Goal: Task Accomplishment & Management: Manage account settings

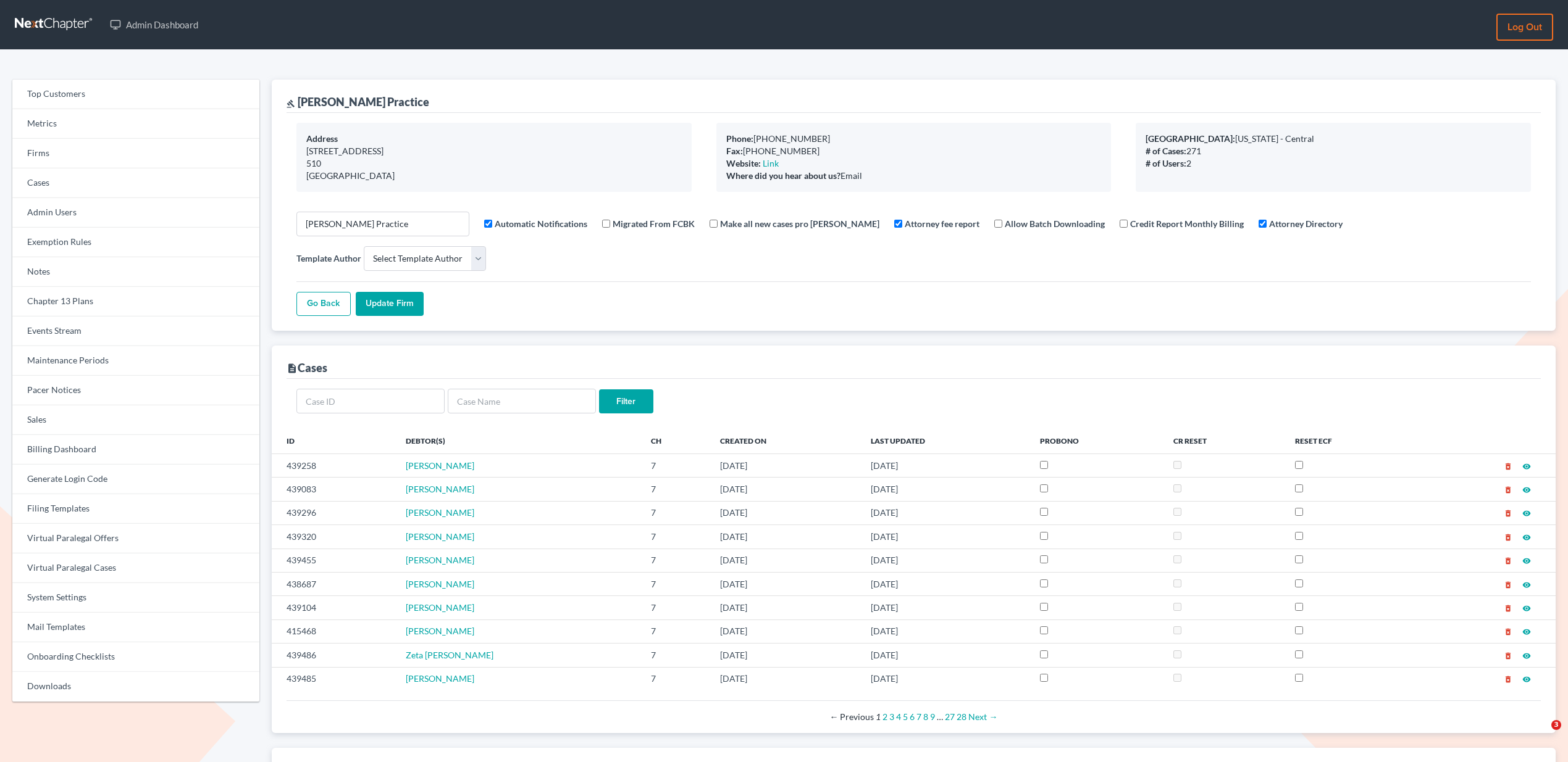
select select
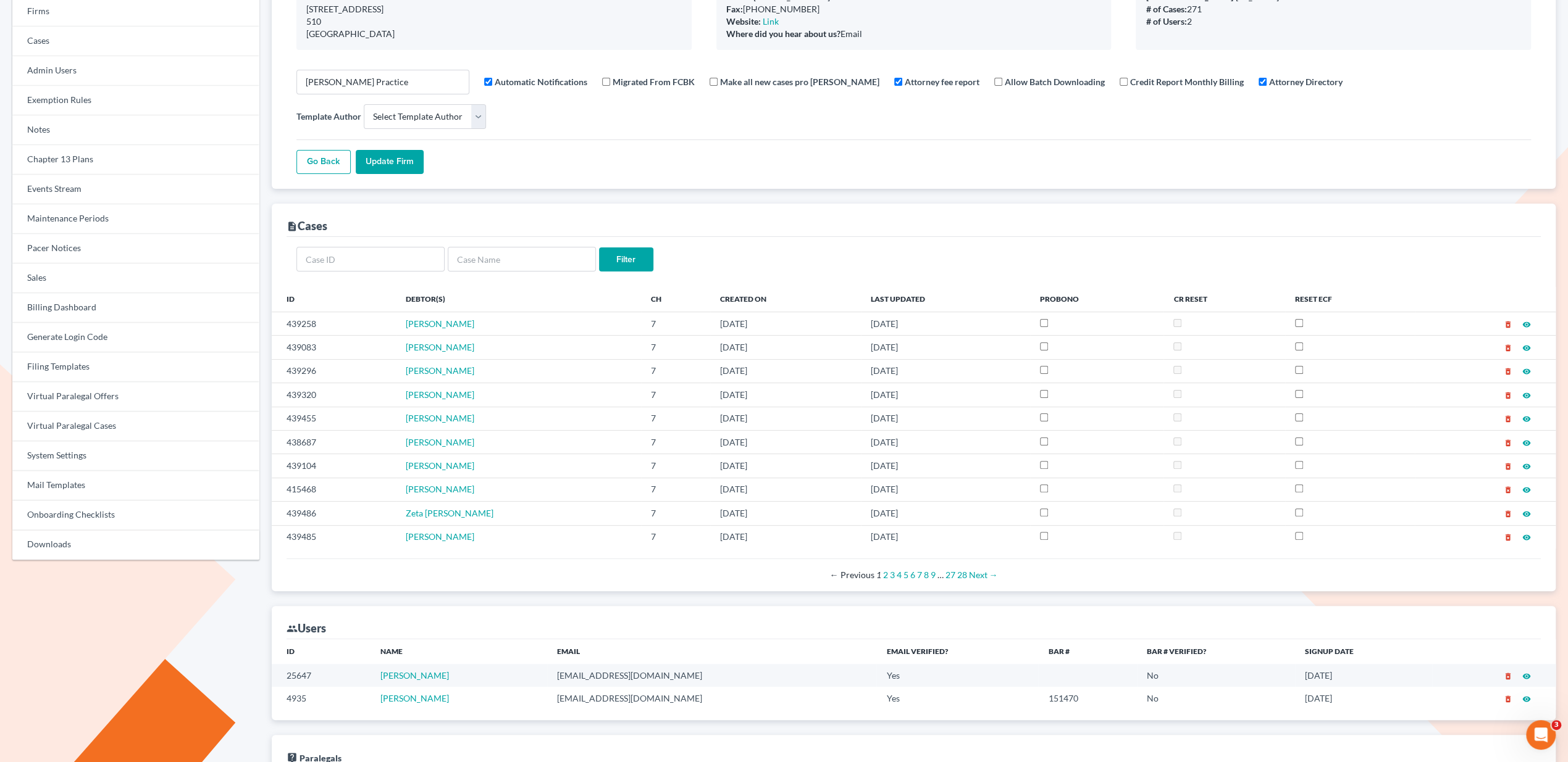
scroll to position [173, 0]
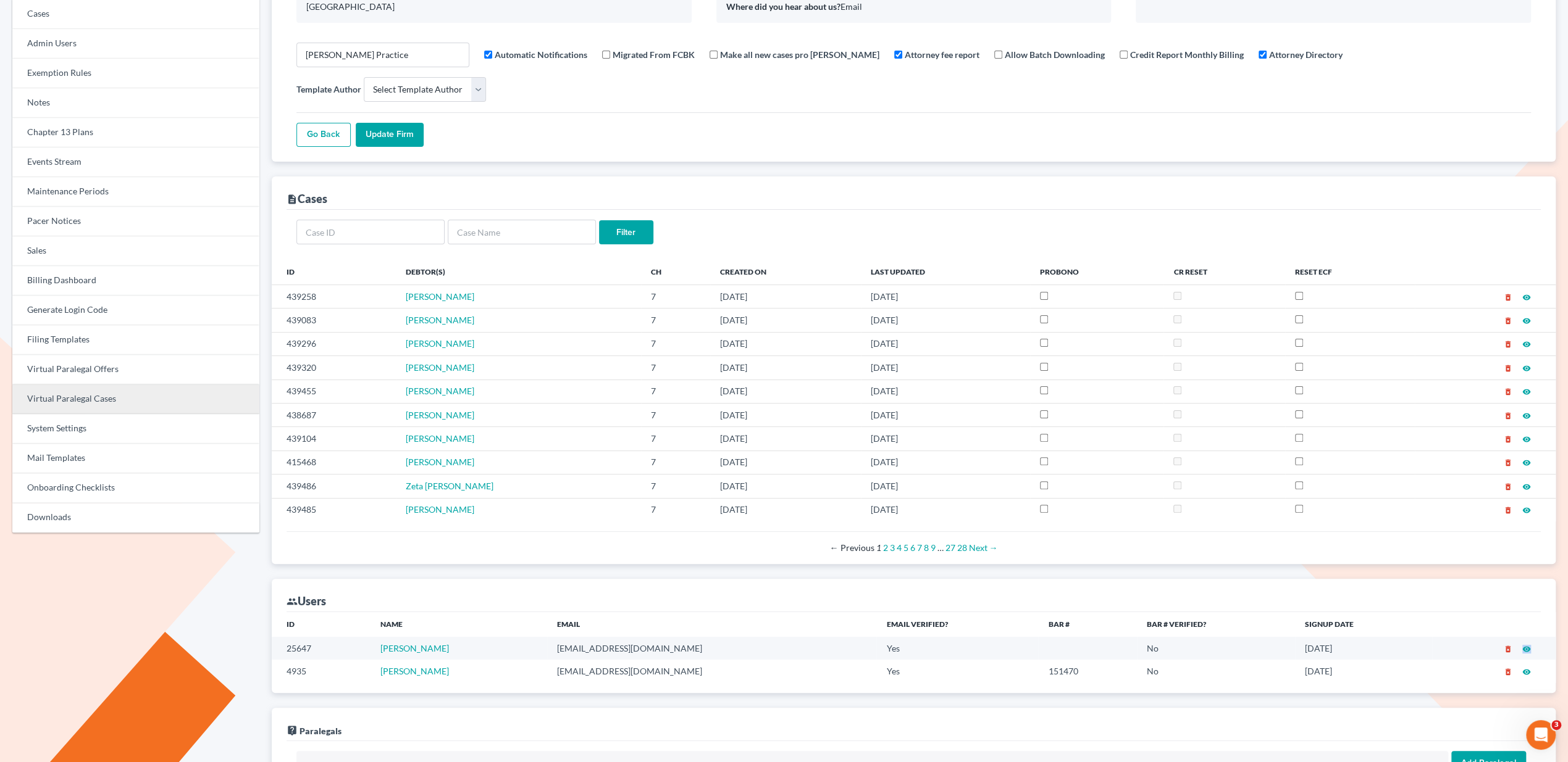
click at [92, 398] on link "Virtual Paralegal Cases" at bounding box center [135, 399] width 247 height 30
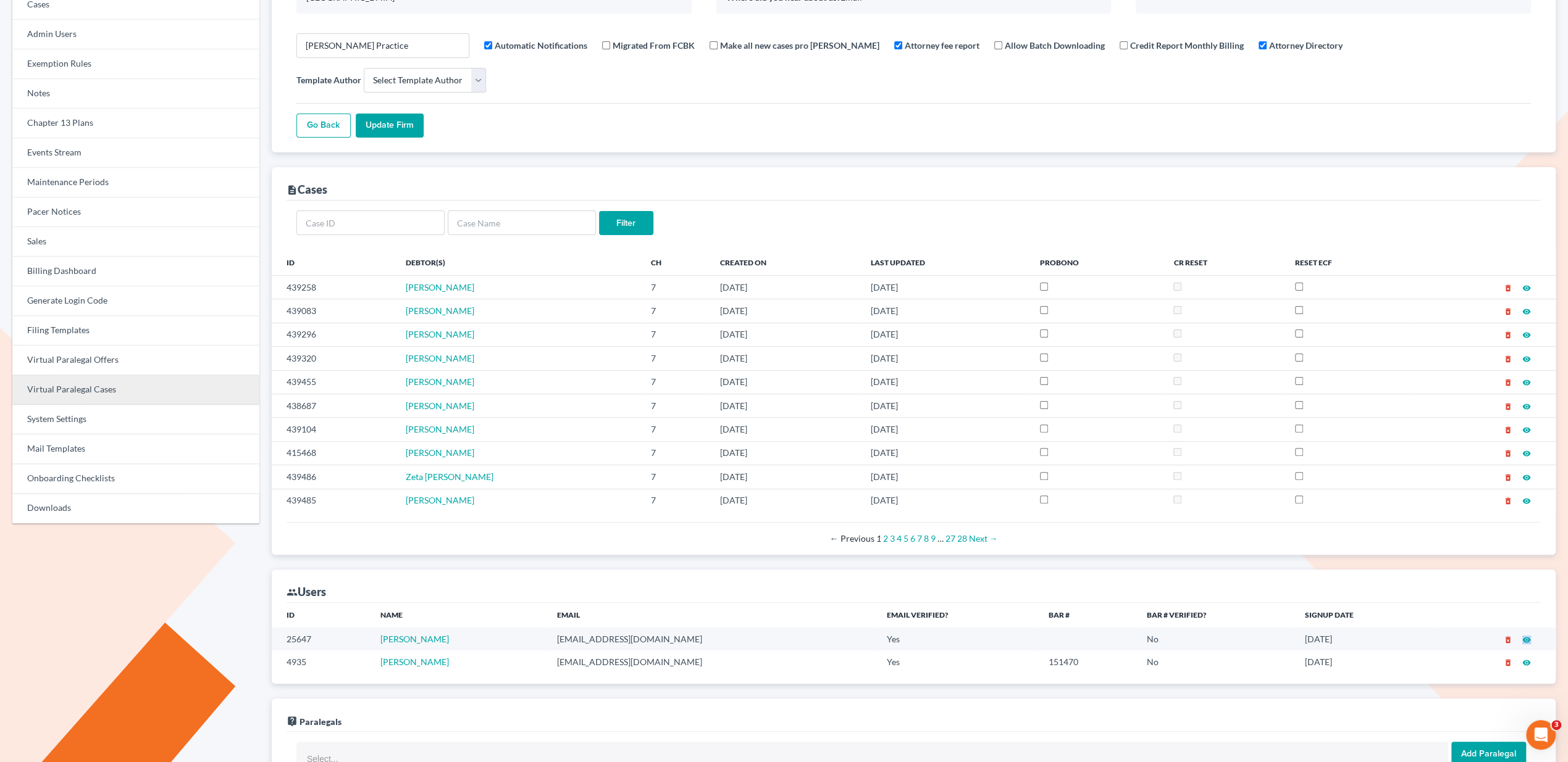
scroll to position [184, 0]
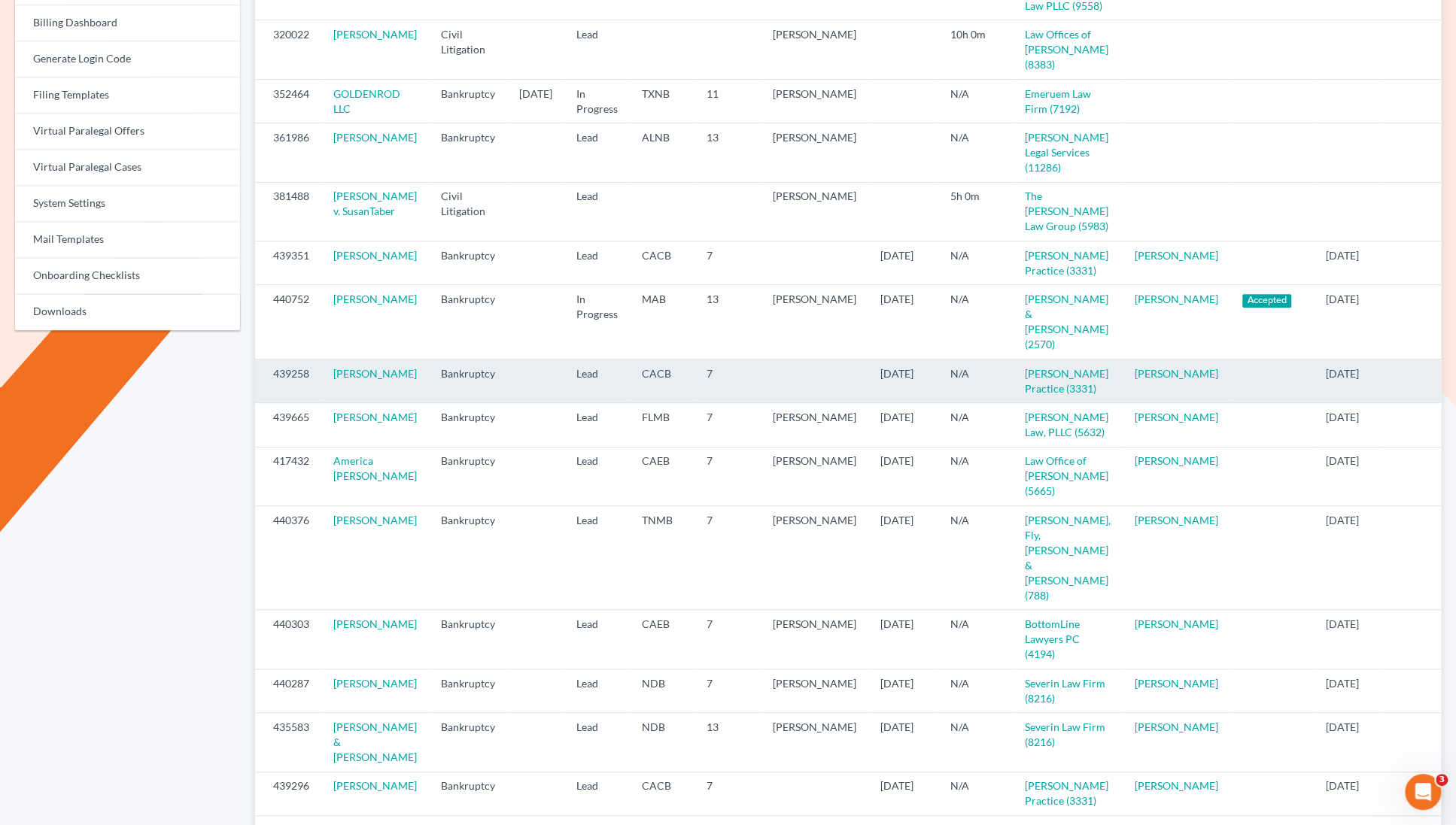
scroll to position [551, 0]
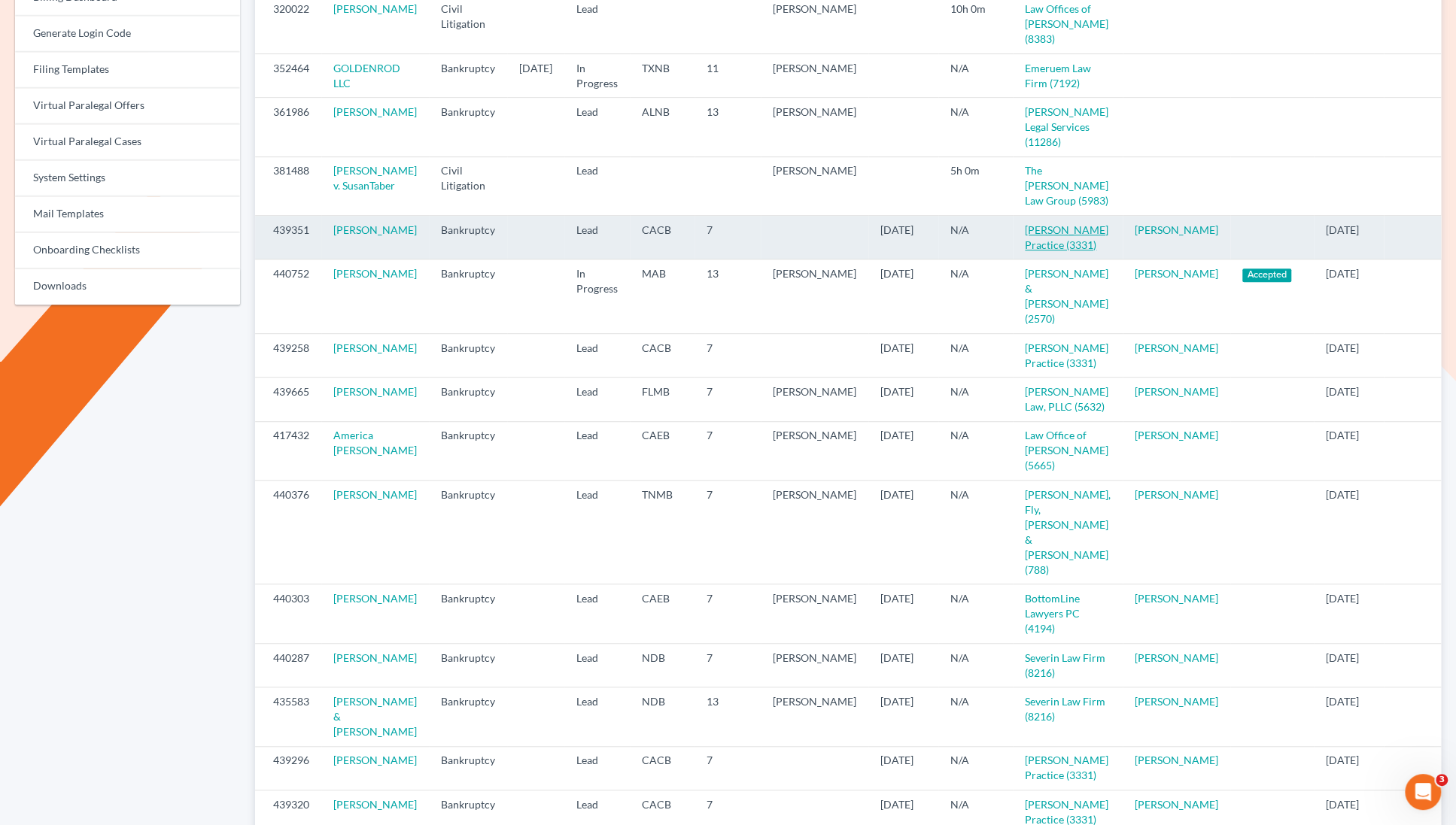
click at [1031, 252] on link "Douglas Law Practice (3331)" at bounding box center [1066, 238] width 83 height 28
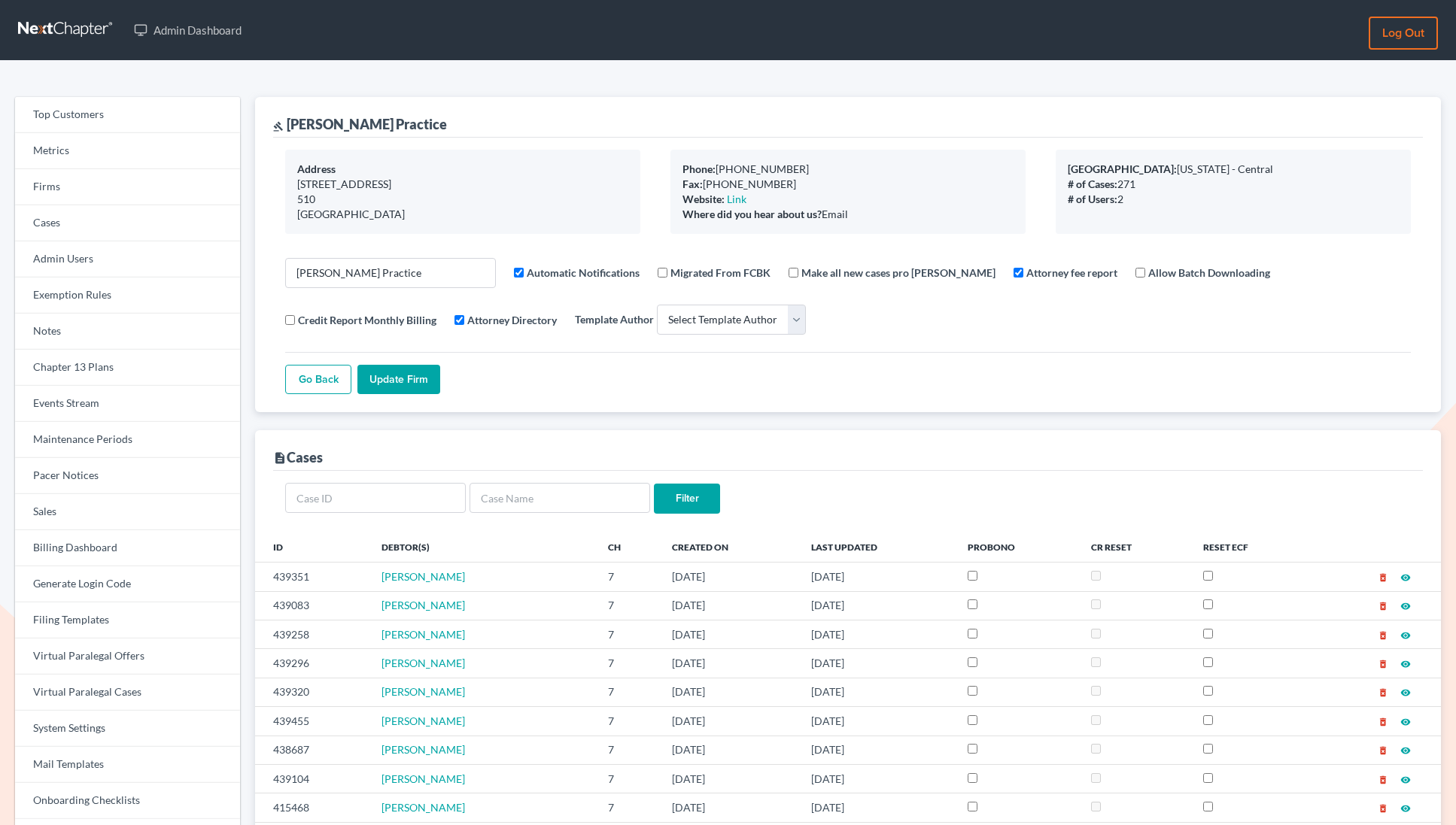
select select
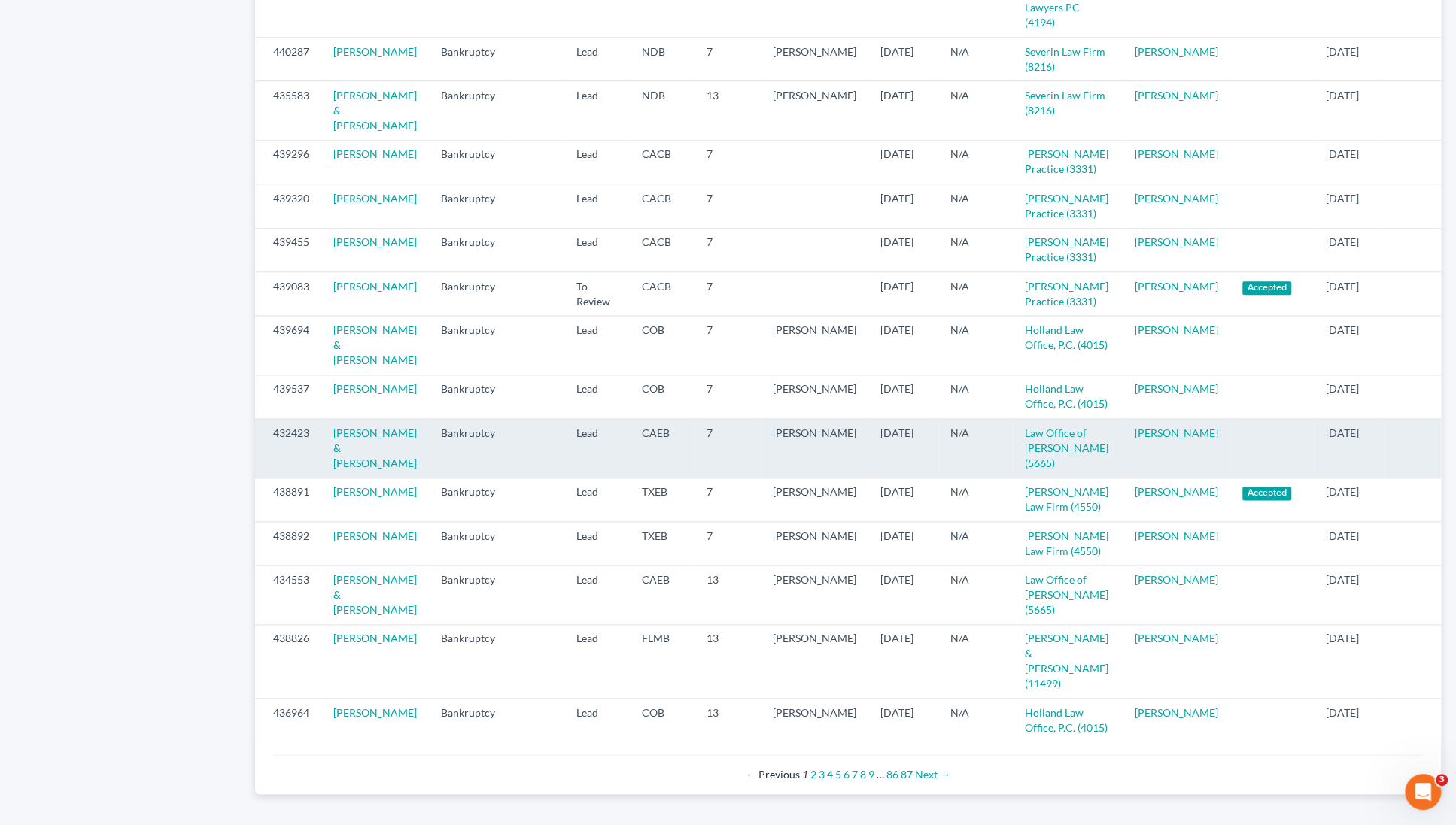
scroll to position [1143, 0]
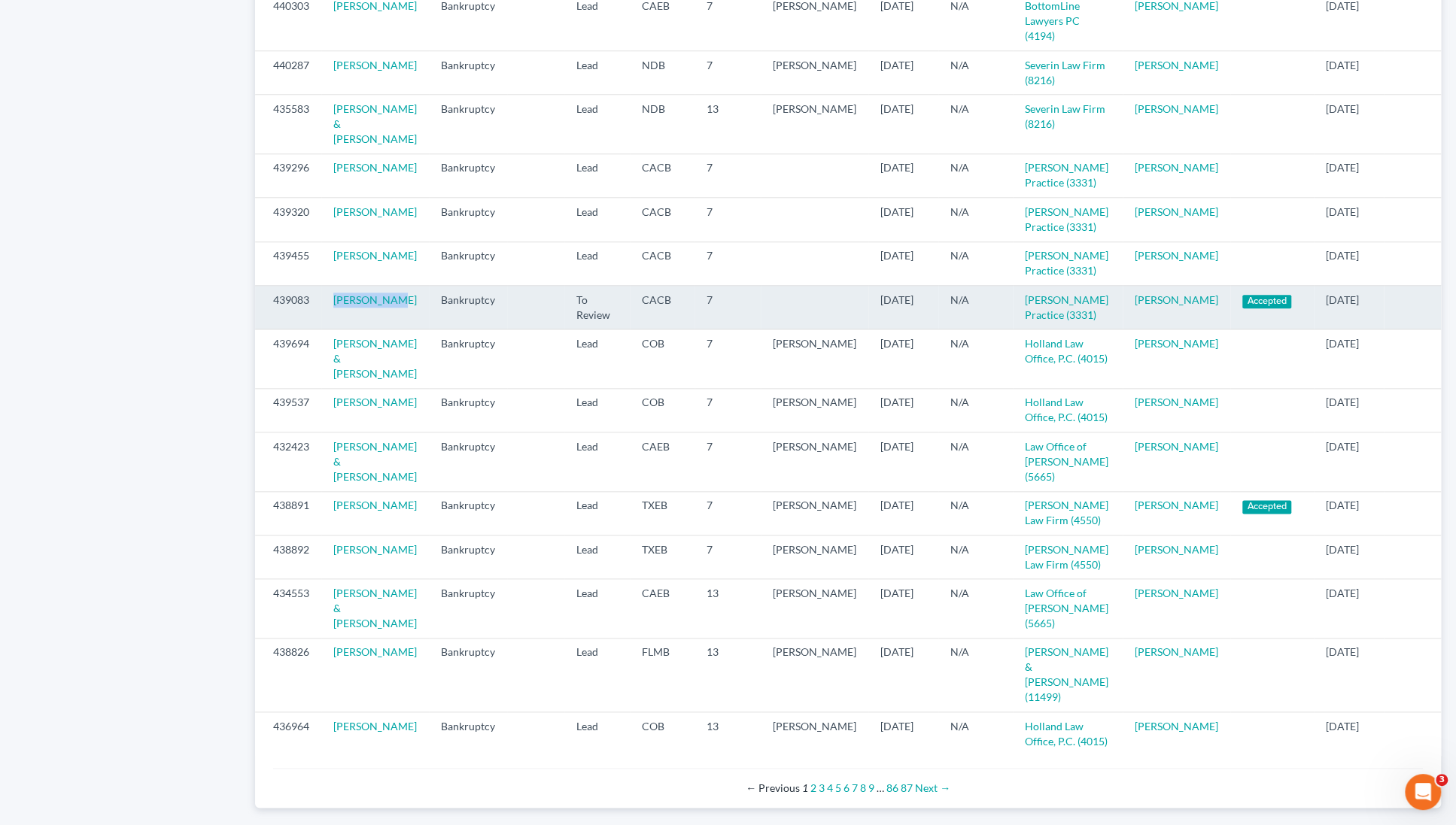
drag, startPoint x: 397, startPoint y: 374, endPoint x: 330, endPoint y: 376, distance: 67.0
click at [330, 329] on td "[PERSON_NAME]" at bounding box center [375, 307] width 108 height 44
copy link "[PERSON_NAME]"
click at [366, 306] on link "[PERSON_NAME]" at bounding box center [375, 300] width 83 height 13
